Goal: Task Accomplishment & Management: Complete application form

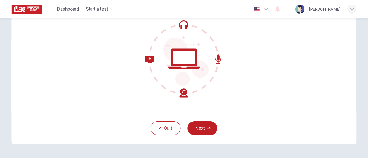
scroll to position [54, 0]
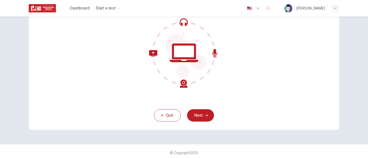
drag, startPoint x: 317, startPoint y: 0, endPoint x: 249, endPoint y: 94, distance: 115.7
click at [249, 94] on div "Welcome to the Placement Test. We need to confirm some requirements before you …" at bounding box center [184, 39] width 310 height 124
click at [210, 114] on button "Next" at bounding box center [200, 115] width 27 height 12
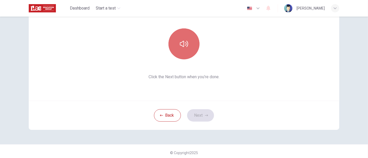
click at [177, 42] on button "button" at bounding box center [183, 43] width 31 height 31
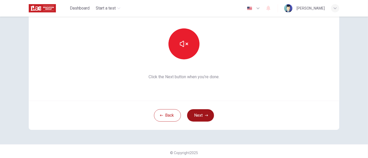
click at [195, 119] on button "Next" at bounding box center [200, 115] width 27 height 12
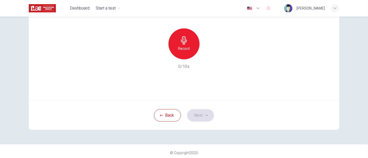
click at [182, 48] on h6 "Record" at bounding box center [184, 49] width 12 height 6
click at [198, 114] on button "Next" at bounding box center [200, 115] width 27 height 12
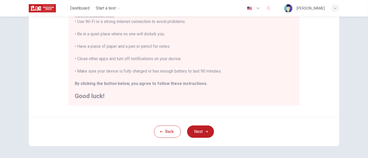
scroll to position [112, 0]
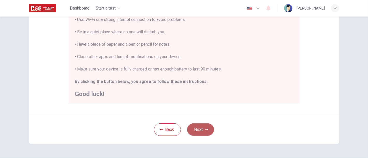
click at [210, 130] on button "Next" at bounding box center [200, 130] width 27 height 12
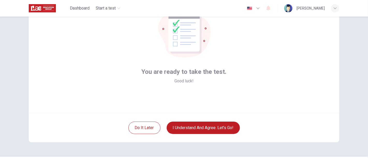
scroll to position [57, 0]
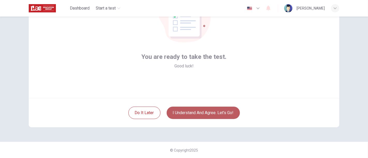
click at [200, 113] on button "I understand and agree. Let’s go!" at bounding box center [203, 113] width 73 height 12
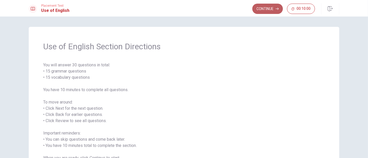
click at [268, 9] on button "Continue" at bounding box center [267, 9] width 31 height 10
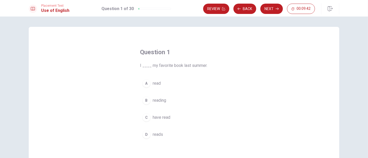
click at [143, 86] on div "A" at bounding box center [146, 83] width 8 height 8
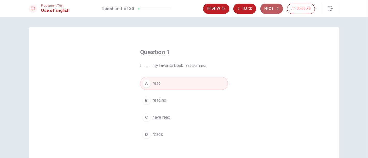
click at [274, 8] on button "Next" at bounding box center [271, 9] width 23 height 10
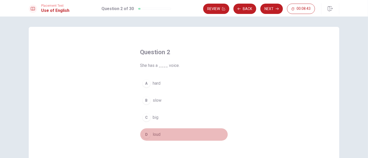
click at [145, 135] on div "D" at bounding box center [146, 135] width 8 height 8
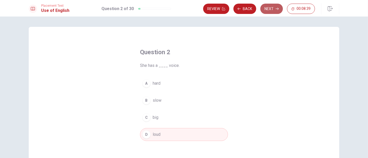
click at [271, 6] on button "Next" at bounding box center [271, 9] width 23 height 10
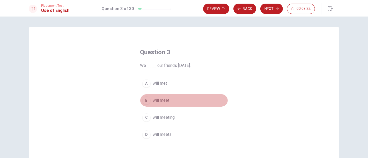
click at [146, 100] on div "B" at bounding box center [146, 101] width 8 height 8
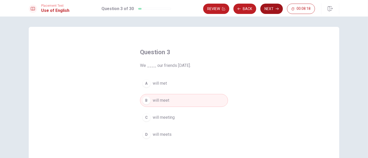
click at [272, 7] on button "Next" at bounding box center [271, 9] width 23 height 10
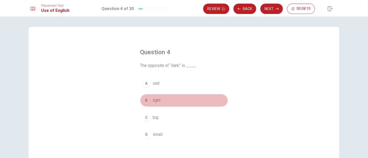
click at [147, 101] on div "B" at bounding box center [146, 101] width 8 height 8
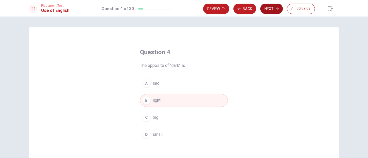
click at [271, 12] on button "Next" at bounding box center [271, 9] width 23 height 10
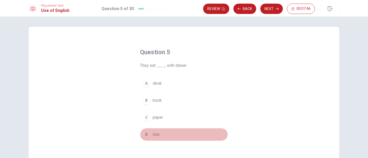
click at [144, 136] on div "D" at bounding box center [146, 135] width 8 height 8
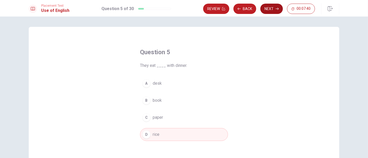
click at [273, 8] on button "Next" at bounding box center [271, 9] width 23 height 10
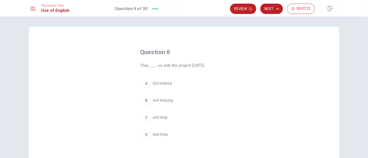
click at [145, 117] on div "C" at bounding box center [146, 118] width 8 height 8
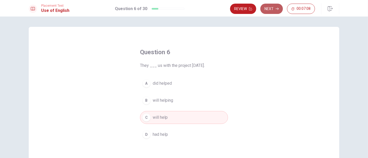
click at [273, 10] on button "Next" at bounding box center [271, 9] width 23 height 10
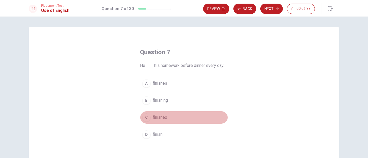
click at [156, 113] on button "C finished" at bounding box center [184, 117] width 88 height 13
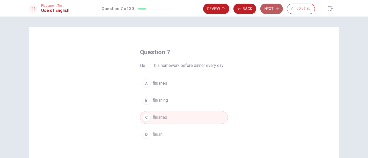
click at [266, 11] on button "Next" at bounding box center [271, 9] width 23 height 10
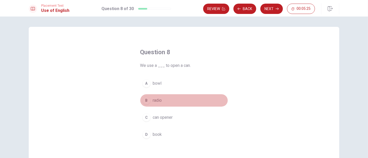
click at [145, 100] on div "B" at bounding box center [146, 101] width 8 height 8
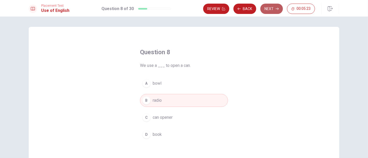
click at [271, 8] on button "Next" at bounding box center [271, 9] width 23 height 10
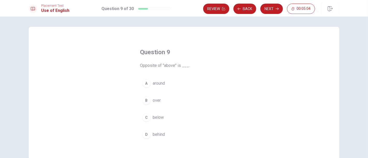
click at [144, 117] on div "C" at bounding box center [146, 118] width 8 height 8
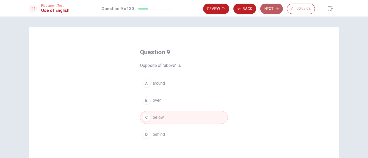
click at [269, 10] on button "Next" at bounding box center [271, 9] width 23 height 10
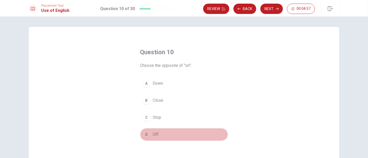
click at [147, 134] on div "D" at bounding box center [146, 135] width 8 height 8
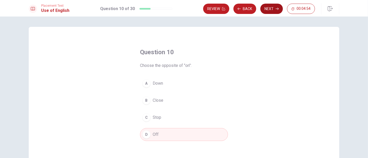
click at [271, 10] on button "Next" at bounding box center [271, 9] width 23 height 10
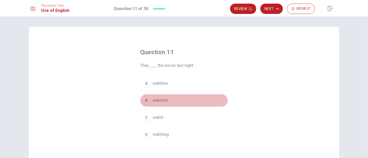
click at [145, 102] on div "B" at bounding box center [146, 101] width 8 height 8
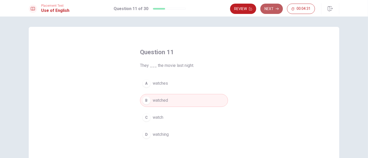
click at [271, 10] on button "Next" at bounding box center [271, 9] width 23 height 10
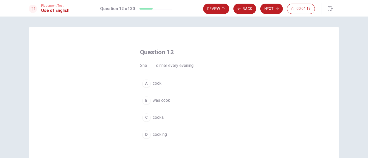
click at [146, 117] on div "C" at bounding box center [146, 118] width 8 height 8
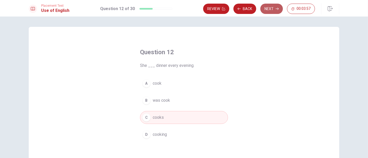
click at [271, 11] on button "Next" at bounding box center [271, 9] width 23 height 10
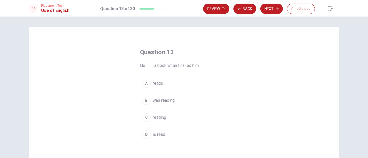
click at [148, 101] on div "B" at bounding box center [146, 101] width 8 height 8
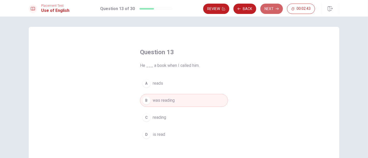
click at [272, 9] on button "Next" at bounding box center [271, 9] width 23 height 10
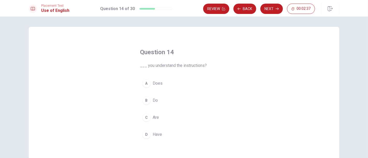
click at [143, 101] on div "B" at bounding box center [146, 101] width 8 height 8
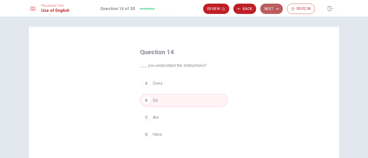
click at [270, 11] on button "Next" at bounding box center [271, 9] width 23 height 10
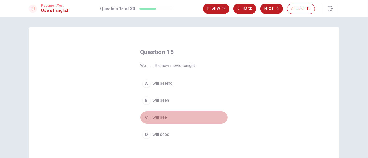
click at [144, 117] on div "C" at bounding box center [146, 118] width 8 height 8
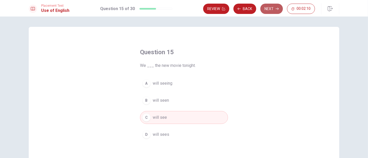
click at [268, 9] on button "Next" at bounding box center [271, 9] width 23 height 10
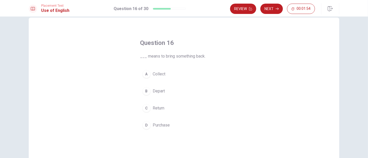
scroll to position [8, 0]
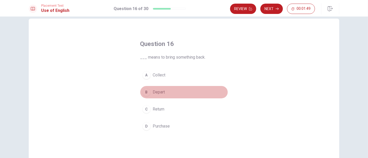
click at [199, 97] on button "B Depart" at bounding box center [184, 92] width 88 height 13
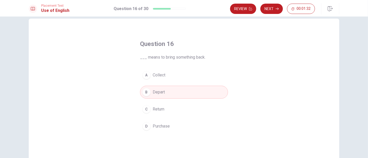
click at [144, 75] on div "A" at bounding box center [146, 75] width 8 height 8
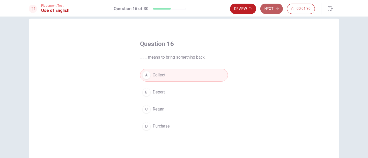
click at [268, 9] on button "Next" at bounding box center [271, 9] width 23 height 10
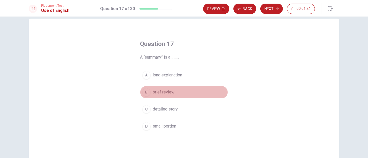
click at [142, 93] on div "B" at bounding box center [146, 92] width 8 height 8
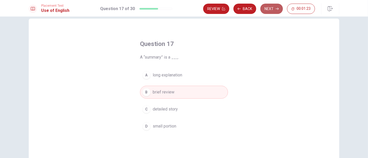
click at [269, 9] on button "Next" at bounding box center [271, 9] width 23 height 10
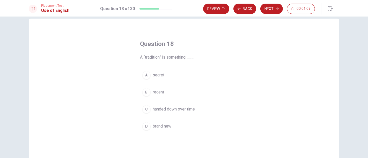
click at [145, 125] on div "D" at bounding box center [146, 126] width 8 height 8
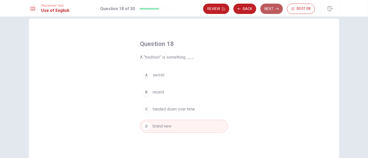
click at [272, 11] on button "Next" at bounding box center [271, 9] width 23 height 10
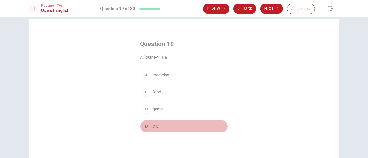
click at [145, 127] on div "D" at bounding box center [146, 126] width 8 height 8
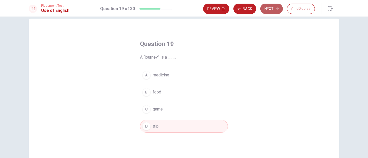
click at [270, 11] on button "Next" at bounding box center [271, 9] width 23 height 10
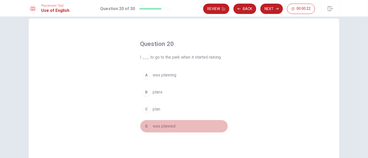
click at [144, 125] on div "D" at bounding box center [146, 126] width 8 height 8
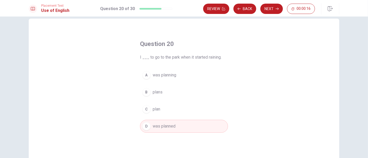
click at [143, 76] on div "A" at bounding box center [146, 75] width 8 height 8
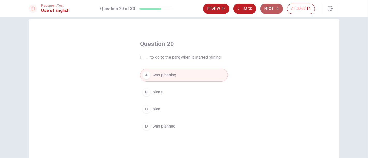
click at [269, 10] on button "Next" at bounding box center [271, 9] width 23 height 10
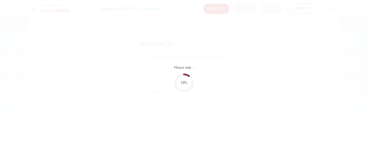
scroll to position [0, 0]
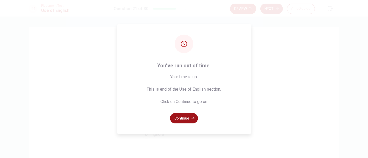
click at [186, 119] on button "Continue" at bounding box center [184, 118] width 28 height 10
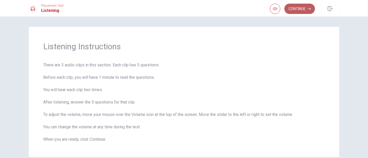
click at [301, 10] on button "Continue" at bounding box center [299, 9] width 31 height 10
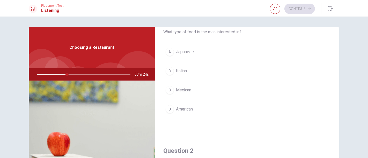
scroll to position [18, 0]
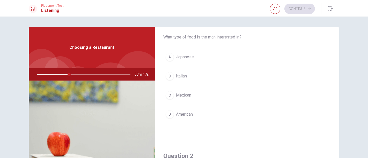
click at [171, 76] on div "B" at bounding box center [170, 76] width 8 height 8
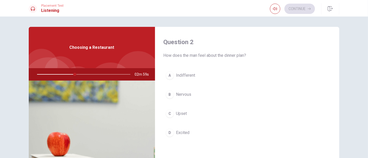
scroll to position [133, 0]
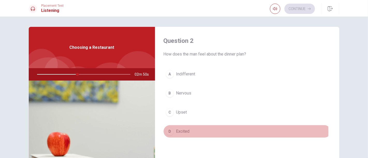
click at [170, 131] on div "D" at bounding box center [170, 132] width 8 height 8
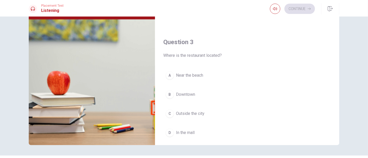
scroll to position [198, 0]
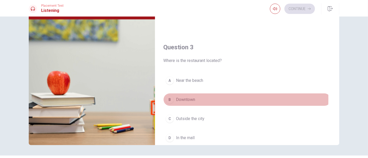
click at [168, 98] on div "B" at bounding box center [170, 100] width 8 height 8
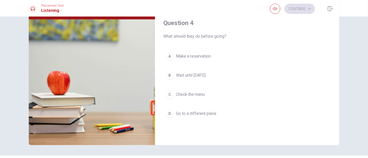
scroll to position [357, 0]
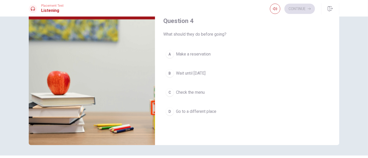
click at [169, 52] on div "A" at bounding box center [170, 54] width 8 height 8
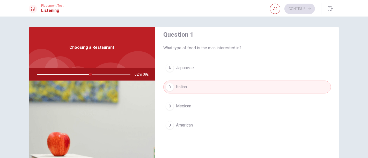
scroll to position [8, 0]
click at [272, 10] on button "button" at bounding box center [275, 9] width 10 height 10
click at [62, 77] on div at bounding box center [83, 74] width 104 height 12
click at [132, 90] on img at bounding box center [92, 144] width 126 height 126
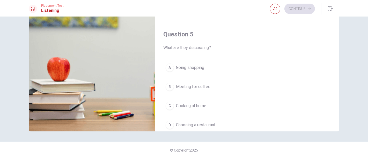
scroll to position [480, 0]
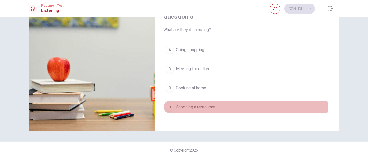
click at [171, 103] on div "D" at bounding box center [170, 107] width 8 height 8
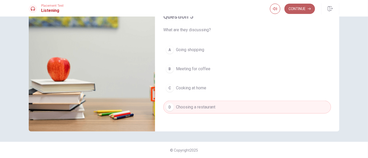
click at [300, 10] on button "Continue" at bounding box center [299, 9] width 31 height 10
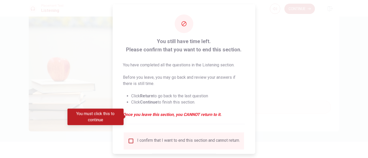
scroll to position [34, 0]
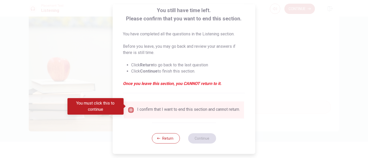
click at [131, 108] on input "You must click this to continue" at bounding box center [131, 110] width 6 height 6
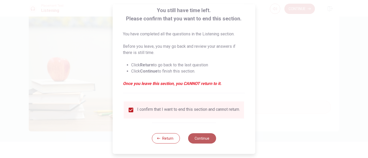
click at [198, 138] on button "Continue" at bounding box center [202, 139] width 28 height 10
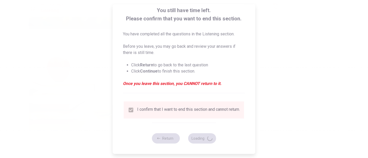
type input "74"
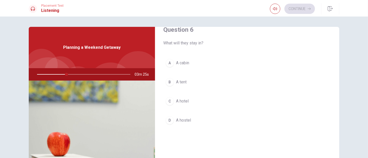
scroll to position [11, 0]
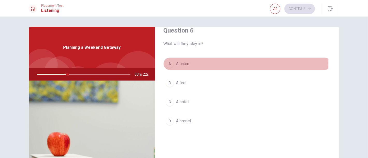
click at [172, 63] on div "A" at bounding box center [170, 64] width 8 height 8
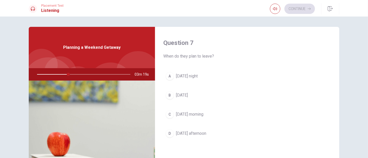
scroll to position [134, 0]
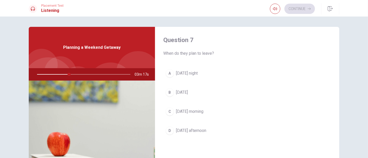
click at [172, 72] on div "A" at bounding box center [170, 73] width 8 height 8
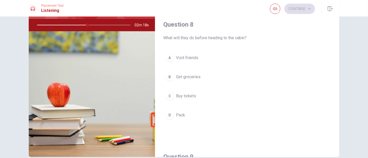
scroll to position [233, 0]
click at [166, 73] on div "B" at bounding box center [170, 76] width 8 height 8
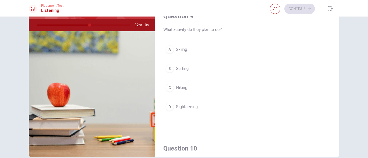
scroll to position [376, 0]
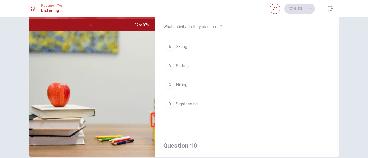
click at [331, 96] on div "Question 6 What will they stay in? A A cabin B A tent C A hotel D A hostel Ques…" at bounding box center [183, 67] width 327 height 180
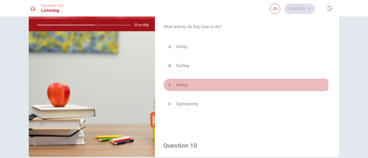
click at [167, 85] on div "C" at bounding box center [170, 85] width 8 height 8
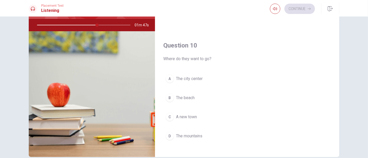
scroll to position [480, 0]
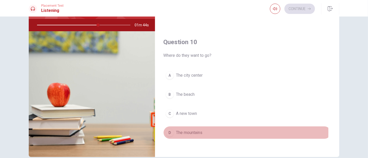
click at [171, 130] on div "D" at bounding box center [170, 133] width 8 height 8
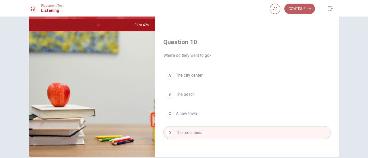
click at [296, 10] on button "Continue" at bounding box center [299, 9] width 31 height 10
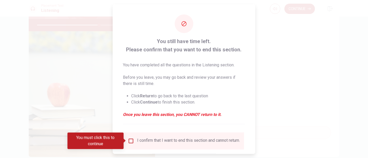
click at [129, 141] on input "You must click this to continue" at bounding box center [131, 141] width 6 height 6
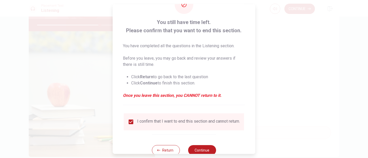
scroll to position [34, 0]
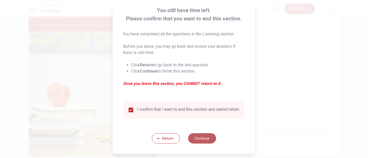
click at [208, 139] on button "Continue" at bounding box center [202, 139] width 28 height 10
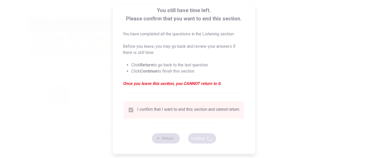
type input "69"
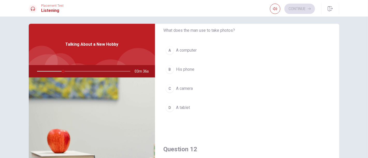
scroll to position [24, 0]
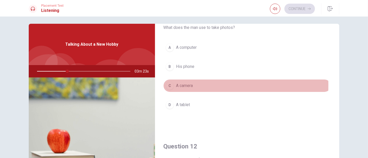
click at [171, 85] on div "C" at bounding box center [170, 86] width 8 height 8
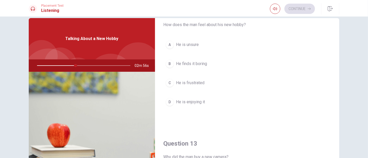
scroll to position [152, 0]
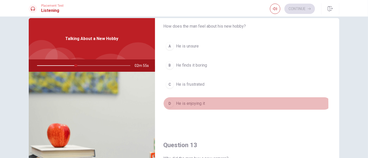
click at [168, 104] on div "D" at bounding box center [170, 104] width 8 height 8
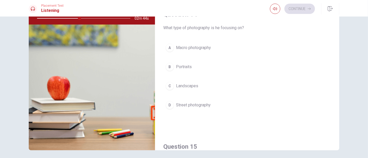
scroll to position [367, 0]
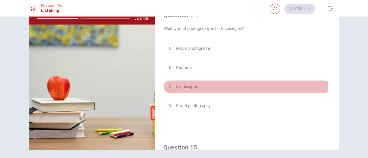
click at [166, 85] on div "C" at bounding box center [170, 87] width 8 height 8
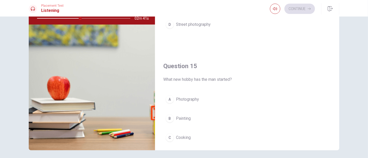
scroll to position [480, 0]
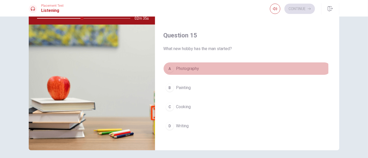
click at [168, 67] on div "A" at bounding box center [170, 69] width 8 height 8
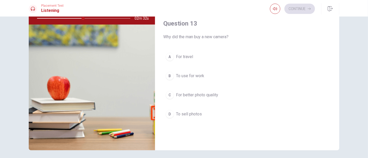
scroll to position [227, 0]
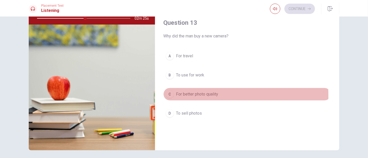
click at [167, 94] on div "C" at bounding box center [170, 94] width 8 height 8
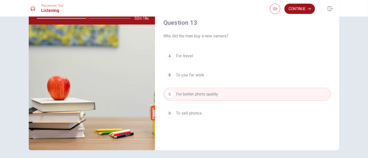
click at [299, 6] on button "Continue" at bounding box center [299, 9] width 31 height 10
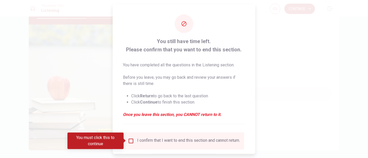
click at [132, 142] on input "You must click this to continue" at bounding box center [131, 141] width 6 height 6
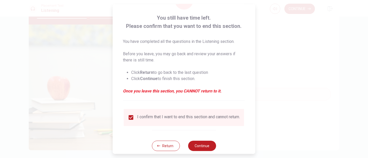
scroll to position [34, 0]
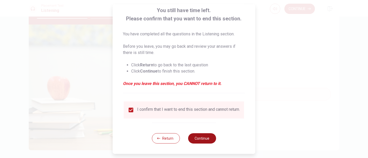
click at [197, 138] on button "Continue" at bounding box center [202, 139] width 28 height 10
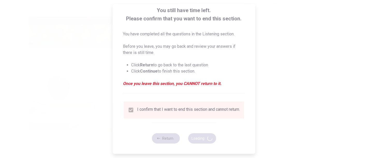
type input "57"
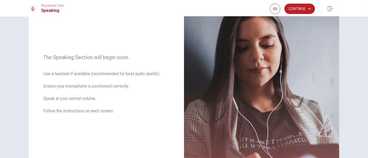
scroll to position [20, 0]
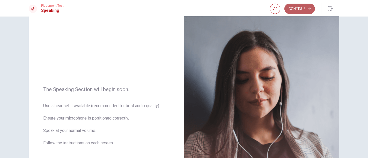
click at [298, 8] on button "Continue" at bounding box center [299, 9] width 31 height 10
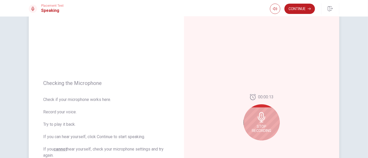
click at [255, 123] on div "Stop Recording" at bounding box center [261, 123] width 36 height 36
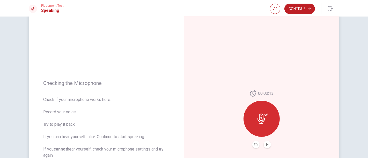
click at [263, 119] on icon at bounding box center [261, 119] width 8 height 10
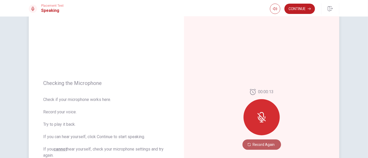
click at [262, 142] on button "Record Again" at bounding box center [261, 145] width 39 height 10
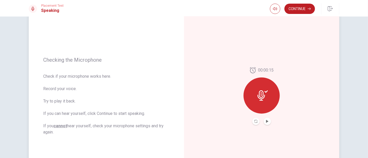
scroll to position [45, 0]
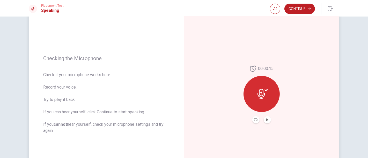
click at [273, 121] on div "00:00:15" at bounding box center [261, 95] width 36 height 58
click at [266, 121] on icon "Play Audio" at bounding box center [267, 120] width 2 height 3
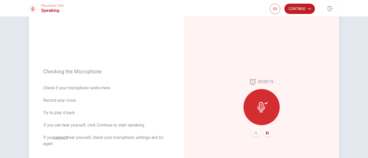
scroll to position [30, 0]
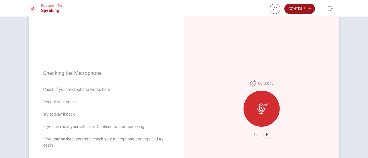
click at [295, 10] on button "Continue" at bounding box center [299, 9] width 31 height 10
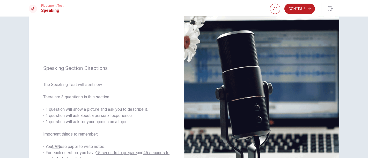
scroll to position [25, 0]
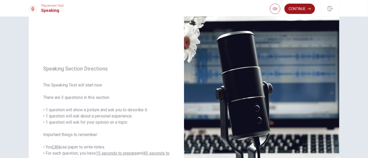
click at [300, 7] on button "Continue" at bounding box center [299, 9] width 31 height 10
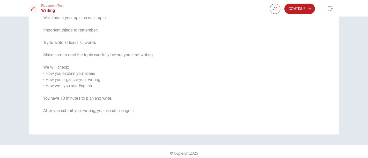
scroll to position [0, 0]
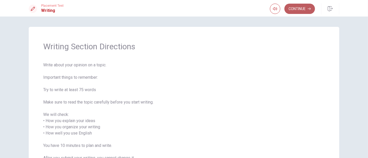
click at [299, 11] on button "Continue" at bounding box center [299, 9] width 31 height 10
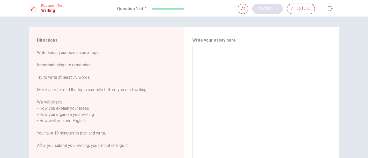
click at [299, 11] on button "00:10:00" at bounding box center [301, 9] width 28 height 10
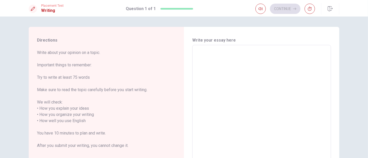
click at [246, 113] on textarea at bounding box center [261, 117] width 131 height 137
click at [244, 73] on textarea at bounding box center [261, 117] width 131 height 137
click at [270, 74] on textarea at bounding box center [261, 117] width 131 height 137
click at [310, 10] on icon "button" at bounding box center [310, 9] width 4 height 4
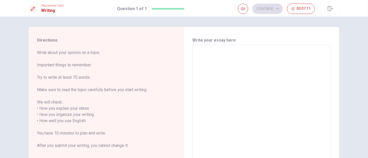
click at [246, 72] on textarea at bounding box center [261, 117] width 131 height 137
drag, startPoint x: 364, startPoint y: 39, endPoint x: 368, endPoint y: 74, distance: 35.1
click at [331, 74] on div "Directions Write about your opinion on a topic. Important things to remember: T…" at bounding box center [184, 88] width 368 height 142
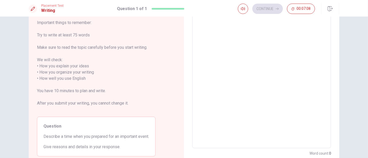
scroll to position [78, 0]
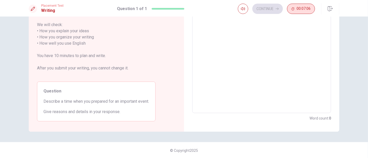
click at [301, 10] on span "00:07:06" at bounding box center [304, 9] width 14 height 4
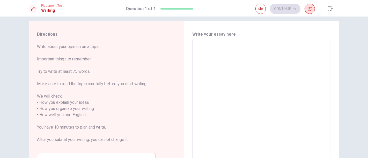
scroll to position [0, 0]
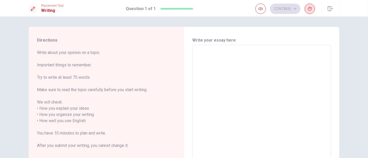
click at [244, 66] on textarea at bounding box center [261, 117] width 131 height 137
click at [230, 64] on textarea at bounding box center [261, 117] width 131 height 137
click at [211, 57] on textarea at bounding box center [261, 117] width 131 height 137
click at [308, 9] on icon "button" at bounding box center [310, 9] width 4 height 4
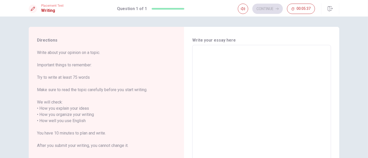
click at [203, 72] on textarea at bounding box center [261, 117] width 131 height 137
type textarea "I"
type textarea "x"
type textarea "I"
type textarea "x"
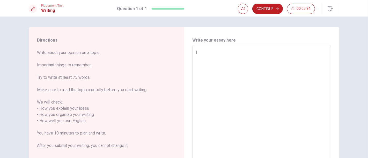
type textarea "I l"
type textarea "x"
type textarea "I li"
type textarea "x"
type textarea "I lik"
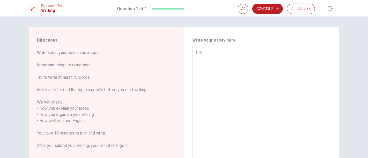
type textarea "x"
type textarea "I like"
type textarea "x"
type textarea "I like"
type textarea "x"
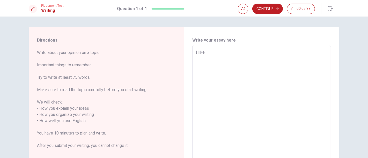
type textarea "I like t"
type textarea "x"
type textarea "I like to"
type textarea "x"
type textarea "I like to"
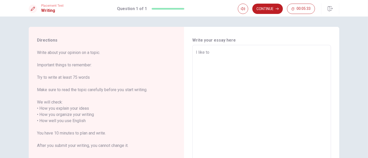
type textarea "x"
type textarea "I like to t"
type textarea "x"
type textarea "I like to tr"
type textarea "x"
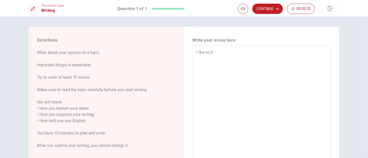
type textarea "I like to tra"
type textarea "x"
type textarea "I like to trav"
type textarea "x"
type textarea "I like to trave"
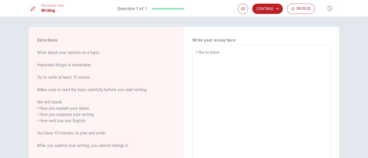
type textarea "x"
type textarea "I like to travel"
type textarea "x"
type textarea "I like to travel."
type textarea "x"
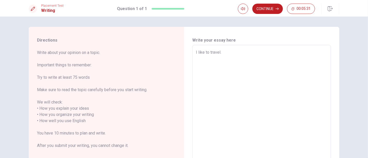
type textarea "I like to travel."
type textarea "x"
type textarea "I like to travel."
type textarea "x"
type textarea "I like to travel"
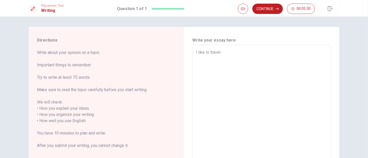
type textarea "x"
type textarea "I like to travel"
type textarea "x"
type textarea "I like to travel w"
type textarea "x"
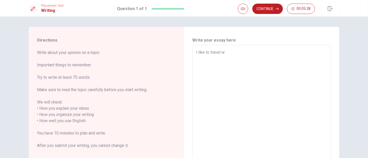
type textarea "I like to travel wi"
type textarea "x"
type textarea "I like to travel wit"
type textarea "x"
type textarea "I like to travel with"
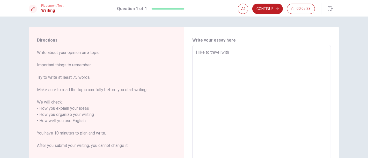
type textarea "x"
type textarea "I like to travel with"
type textarea "x"
type textarea "I like to travel with m"
type textarea "x"
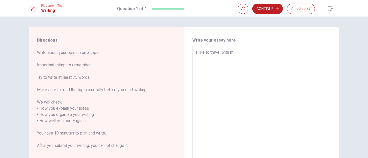
type textarea "I like to travel with my"
type textarea "x"
type textarea "I like to travel with my"
type textarea "x"
type textarea "I like to travel with my f"
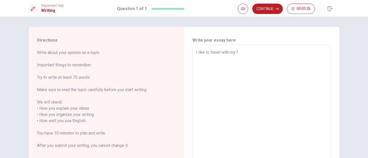
type textarea "x"
type textarea "I like to travel with my fa"
type textarea "x"
type textarea "I like to travel with my fam"
type textarea "x"
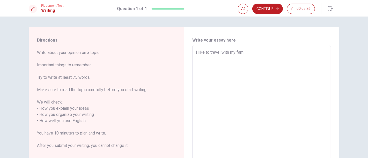
type textarea "I like to travel with my fami"
type textarea "x"
type textarea "I like to travel with my famil"
type textarea "x"
type textarea "I like to travel with my family"
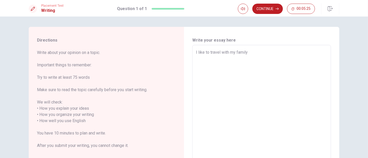
type textarea "x"
type textarea "I like to travel with my family."
type textarea "x"
type textarea "I like to travel with my family."
type textarea "x"
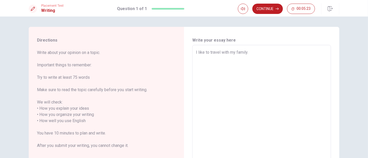
type textarea "I like to travel with my family."
type textarea "x"
type textarea "I like to travel with my family"
type textarea "x"
type textarea "I like to travel with my family,"
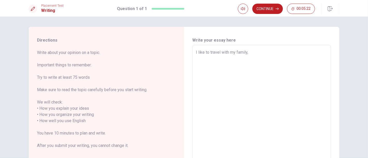
type textarea "x"
type textarea "I like to travel with my family"
type textarea "x"
type textarea "I like to travel with my family"
type textarea "x"
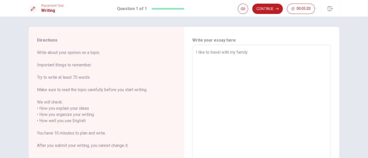
type textarea "I like to travel with my family e"
type textarea "x"
type textarea "I like to travel with my family en"
type textarea "x"
type textarea "I like to travel with my family ene"
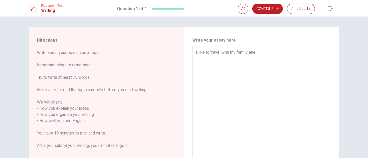
type textarea "x"
type textarea "I like to travel with my family ener"
type textarea "x"
type textarea "I like to travel with my family enery"
type textarea "x"
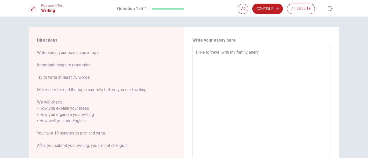
type textarea "I like to travel with my family enery"
type textarea "x"
type textarea "I like to travel with my family enery y"
type textarea "x"
type textarea "I like to travel with my family enery ye"
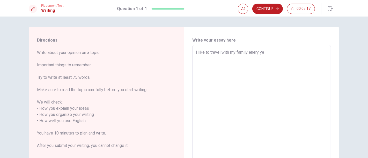
type textarea "x"
type textarea "I like to travel with my family [PERSON_NAME]"
type textarea "x"
type textarea "I like to travel with my family enery year"
type textarea "x"
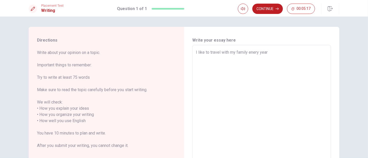
type textarea "I like to travel with my family enery years"
type textarea "x"
type textarea "I like to travel with my family enery years."
type textarea "x"
type textarea "I like to travel with my family enery years."
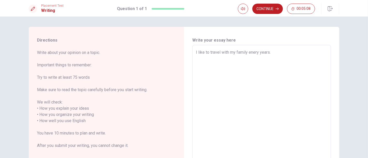
type textarea "x"
type textarea "I like to travel with my family enery years. ="
type textarea "x"
type textarea "I like to travel with my family enery years."
type textarea "x"
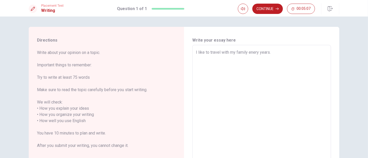
type textarea "I like to travel with my family enery years."
type textarea "x"
type textarea "I like to travel with my family enery year"
type textarea "x"
type textarea "I like to travel with my family [PERSON_NAME]"
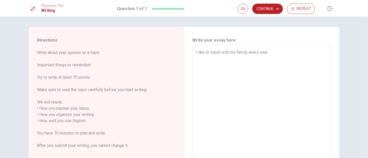
type textarea "x"
type textarea "I like to travel with my family enery ye"
type textarea "x"
type textarea "I like to travel with my family enery"
type textarea "x"
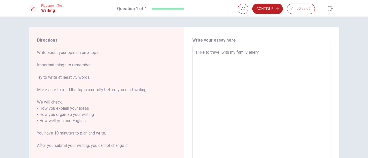
type textarea "I like to travel with my family enery"
type textarea "x"
type textarea "I like to travel with my family ener"
type textarea "x"
type textarea "I like to travel with my family ene"
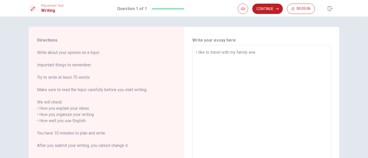
type textarea "x"
type textarea "I like to travel with my family en"
type textarea "x"
type textarea "I like to travel with my family e"
type textarea "x"
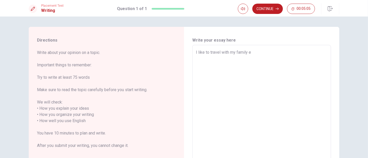
type textarea "I like to travel with my family ev"
type textarea "x"
type textarea "I like to travel with my family [PERSON_NAME]"
type textarea "x"
type textarea "I like to travel with my family ever"
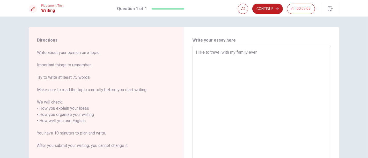
type textarea "x"
type textarea "I like to travel with my family every"
type textarea "x"
type textarea "I like to travel with my family every"
type textarea "x"
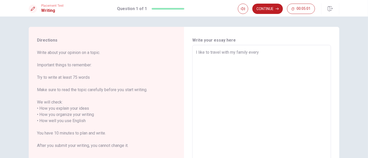
type textarea "I like to travel with my family every c"
type textarea "x"
type textarea "I like to travel with my family every ca"
type textarea "x"
type textarea "I like to travel with my family every c"
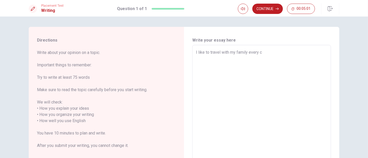
type textarea "x"
type textarea "I like to travel with my family every"
type textarea "x"
type textarea "I like to travel with my family every v"
type textarea "x"
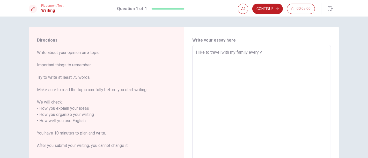
type textarea "I like to travel with my family every va"
type textarea "x"
type textarea "I like to travel with my family every vac"
type textarea "x"
type textarea "I like to travel with my family every vacc"
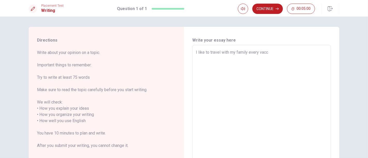
type textarea "x"
type textarea "I like to travel with my family every [PERSON_NAME]"
type textarea "x"
type textarea "I like to travel with my family every vaccat"
type textarea "x"
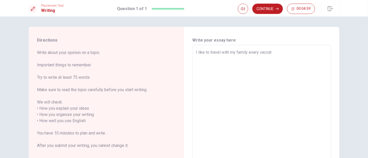
type textarea "I like to travel with my family every vaccati"
type textarea "x"
type textarea "I like to travel with my family every vaccatio"
type textarea "x"
type textarea "I like to travel with my family every vaccation"
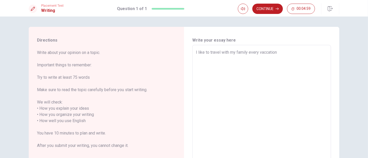
type textarea "x"
type textarea "I like to travel with my family every vaccation."
type textarea "x"
type textarea "I like to travel with my family every vaccation."
type textarea "x"
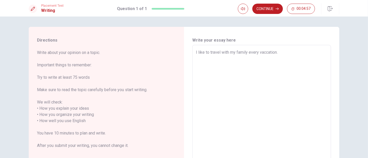
type textarea "I like to travel with my family every vaccation. W"
type textarea "x"
type textarea "I like to travel with my family every vaccation."
type textarea "x"
type textarea "I like to travel with my family every vaccation. W"
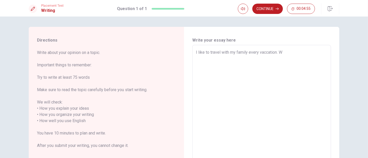
type textarea "x"
type textarea "I like to travel with my family every vaccation. We"
type textarea "x"
type textarea "I like to travel with my family every vaccation. We"
type textarea "x"
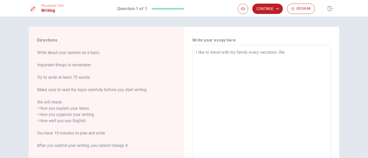
type textarea "I like to travel with my family every vaccation. We w"
type textarea "x"
type textarea "I like to travel with my family every vaccation. We wa"
type textarea "x"
type textarea "I like to travel with my family every vaccation. We was"
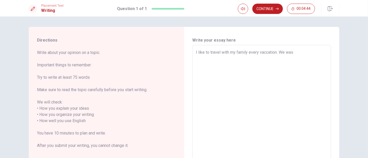
type textarea "x"
type textarea "I like to travel with my family every vaccation. We was"
type textarea "x"
type textarea "I like to travel with my family every vaccation. We was i"
type textarea "x"
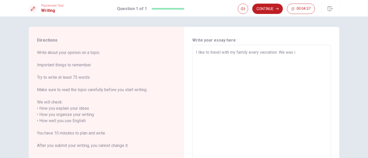
type textarea "I like to travel with my family every vaccation. We was in"
type textarea "x"
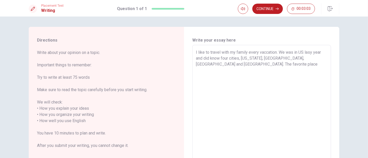
click at [316, 60] on textarea "I like to travel with my family every vaccation. We was in US lasy year and did…" at bounding box center [261, 117] width 131 height 137
click at [259, 68] on textarea "I like to travel with my family every vaccation. We was in US lasy year and did…" at bounding box center [261, 117] width 131 height 137
click at [327, 58] on div "I like to travel with my family every vaccation. We was in US lasy year and did…" at bounding box center [261, 118] width 139 height 146
click at [325, 57] on textarea "I like to travel with my family every vaccation. We was in US lasy year and did…" at bounding box center [261, 117] width 131 height 137
click at [233, 72] on textarea "I like to travel with my family every vaccation. We was in US lasy year and did…" at bounding box center [261, 117] width 131 height 137
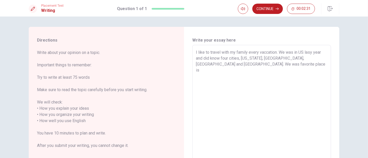
click at [199, 65] on textarea "I like to travel with my family every vaccation. We was in US lasy year and did…" at bounding box center [261, 117] width 131 height 137
click at [227, 62] on textarea "I like to travel with my family every vaccation. We was in US lasy year and did…" at bounding box center [261, 117] width 131 height 137
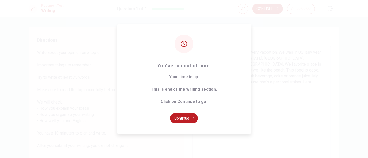
click at [145, 87] on div "You’ve run out of time. Your time is up. This is end of the Writing section. Cl…" at bounding box center [184, 79] width 134 height 110
click at [183, 118] on button "Continue" at bounding box center [184, 118] width 28 height 10
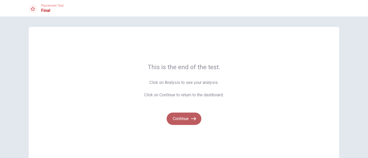
click at [179, 119] on button "Continue" at bounding box center [184, 119] width 35 height 12
